Goal: Information Seeking & Learning: Learn about a topic

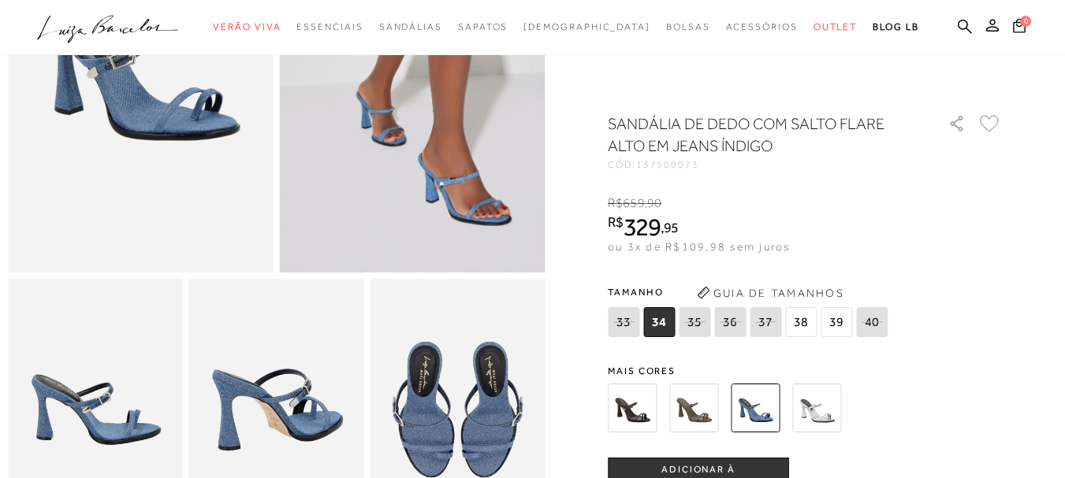
scroll to position [158, 0]
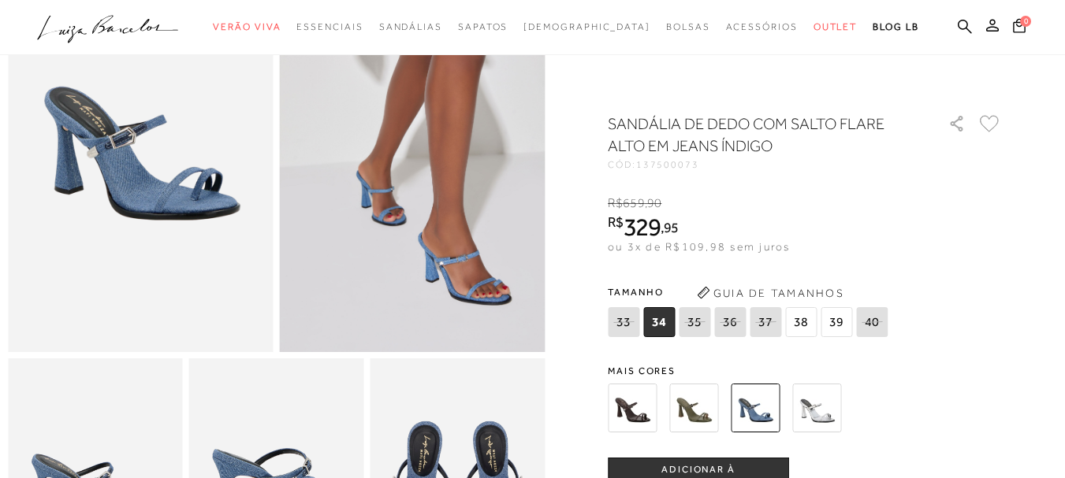
click at [689, 146] on h1 "SANDÁLIA DE DEDO COM SALTO FLARE ALTO EM JEANS ÍNDIGO" at bounding box center [756, 135] width 296 height 44
click at [688, 146] on h1 "SANDÁLIA DE DEDO COM SALTO FLARE ALTO EM JEANS ÍNDIGO" at bounding box center [756, 135] width 296 height 44
copy h1 "JEANS"
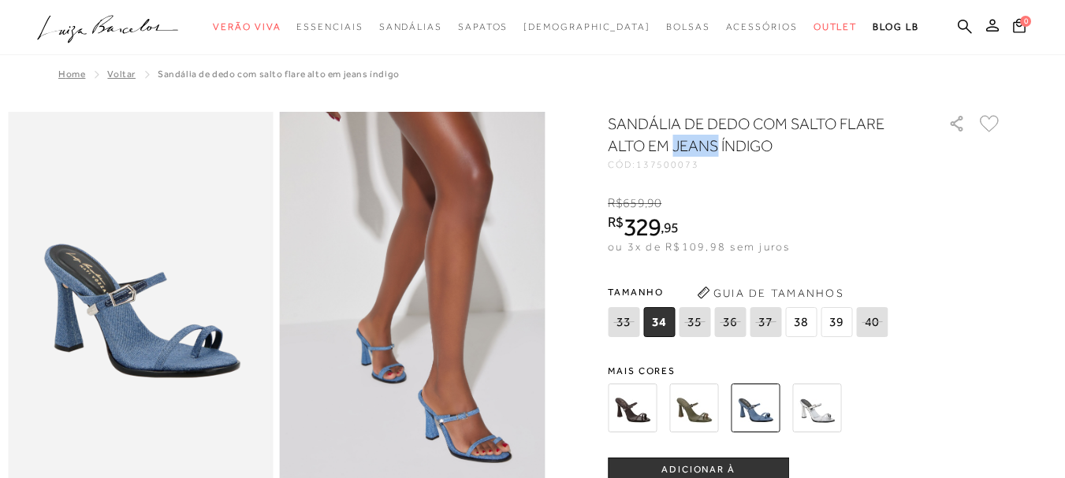
drag, startPoint x: 933, startPoint y: 25, endPoint x: 864, endPoint y: 46, distance: 72.3
click at [958, 24] on icon at bounding box center [965, 26] width 14 height 14
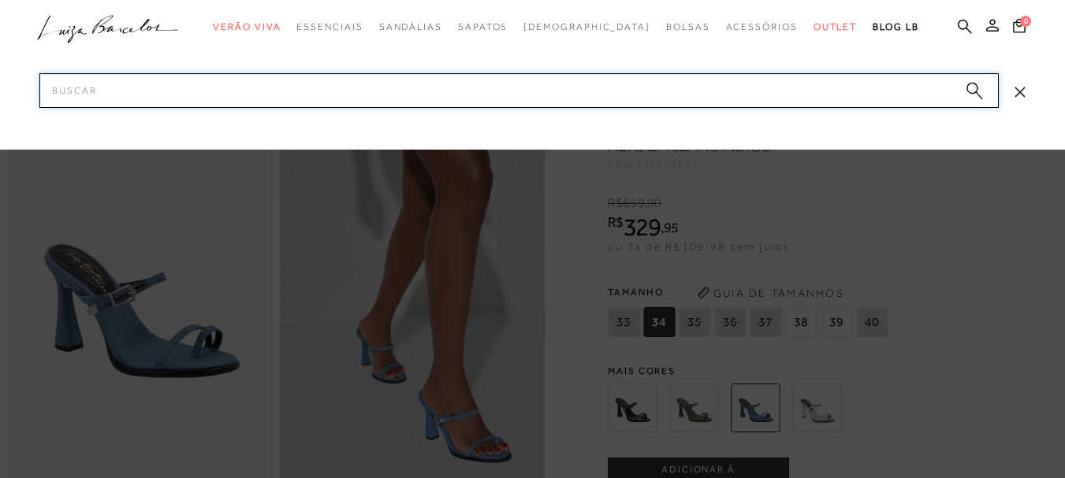
paste input "JEANS"
type input "JEANS"
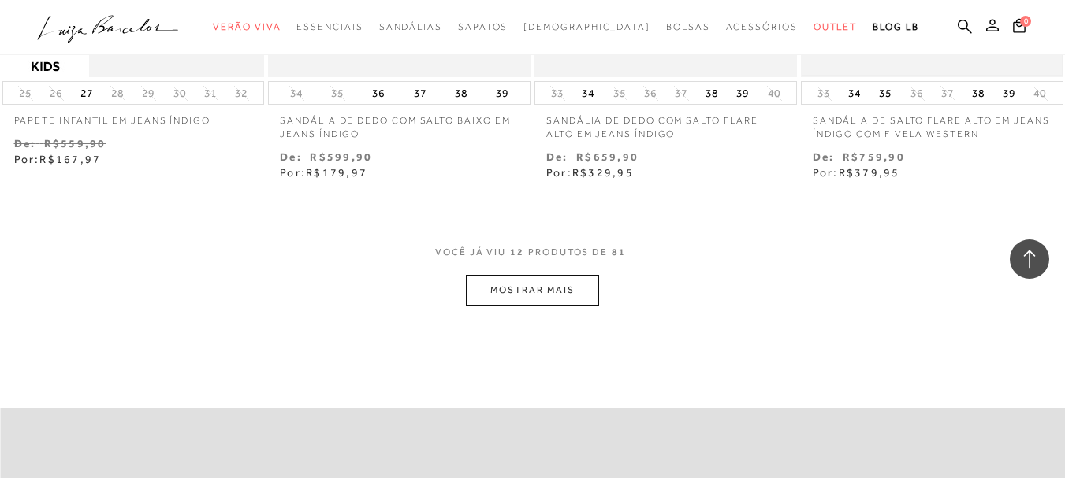
scroll to position [1498, 0]
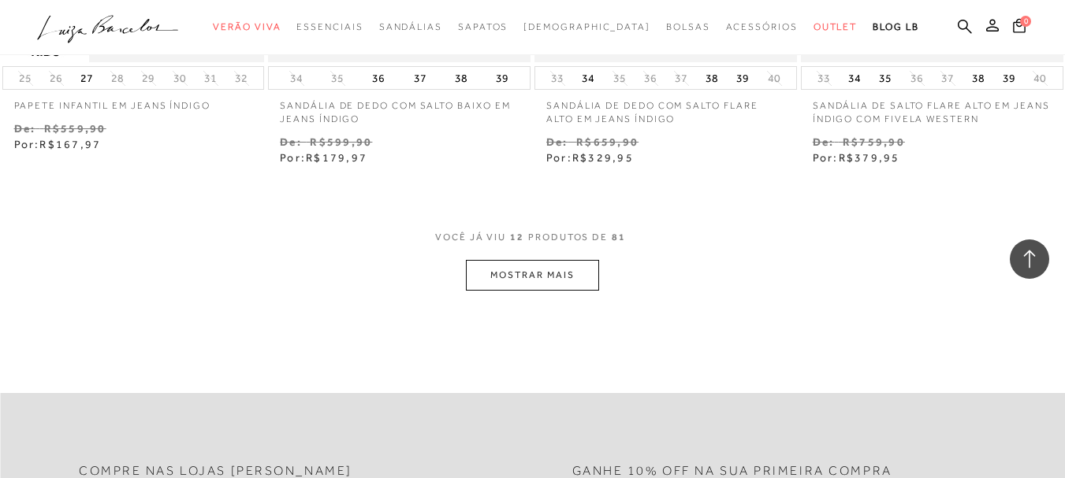
click at [568, 277] on button "MOSTRAR MAIS" at bounding box center [532, 275] width 132 height 31
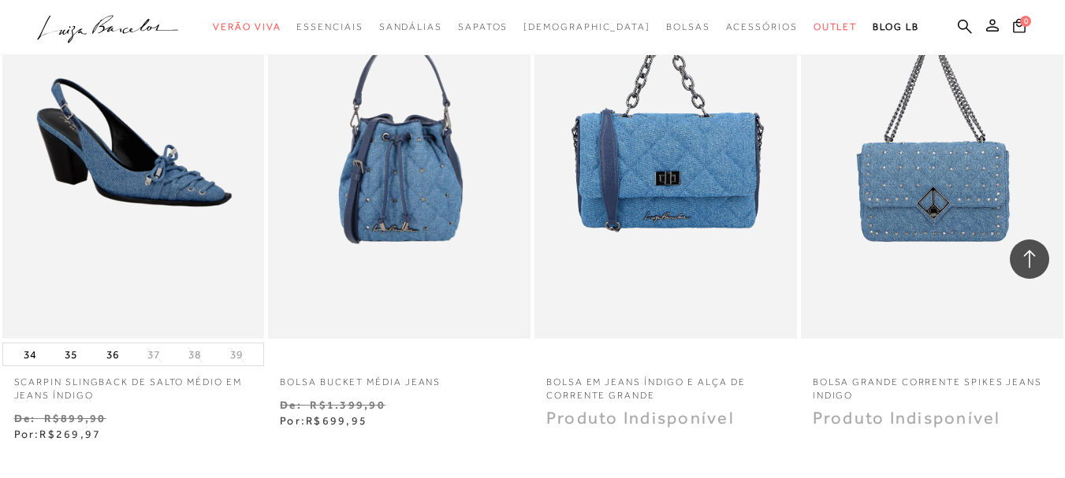
scroll to position [3074, 0]
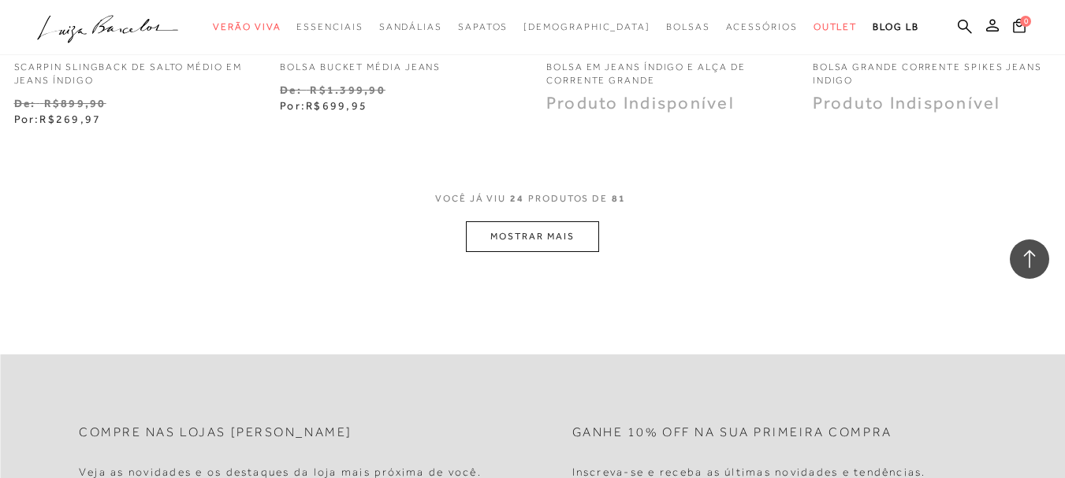
click at [518, 229] on button "MOSTRAR MAIS" at bounding box center [532, 236] width 132 height 31
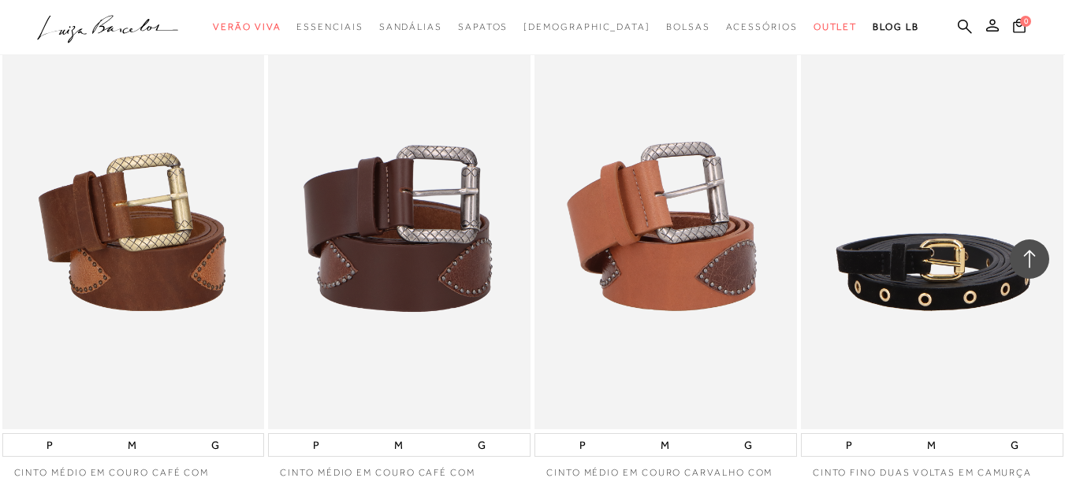
scroll to position [4493, 0]
